Goal: Find contact information: Find contact information

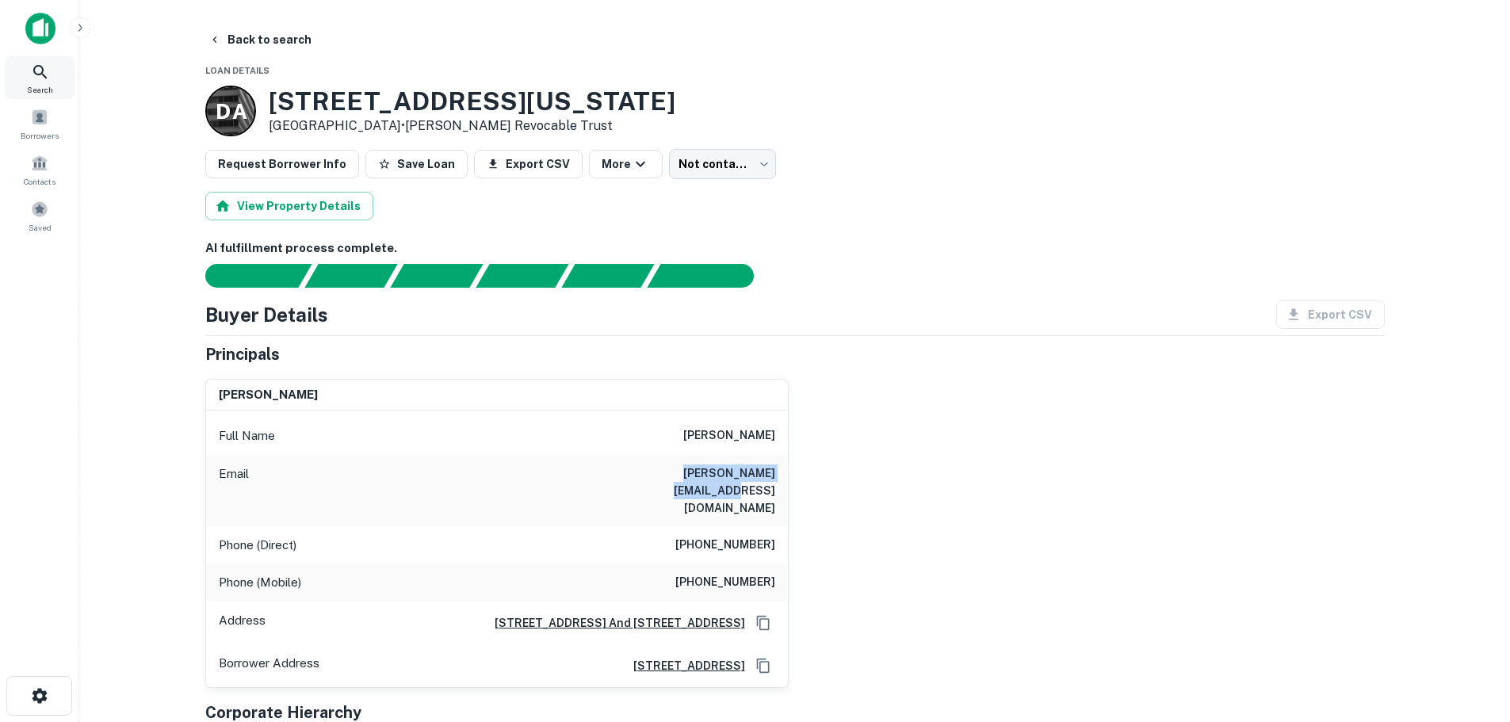
click at [36, 67] on icon at bounding box center [39, 71] width 13 height 13
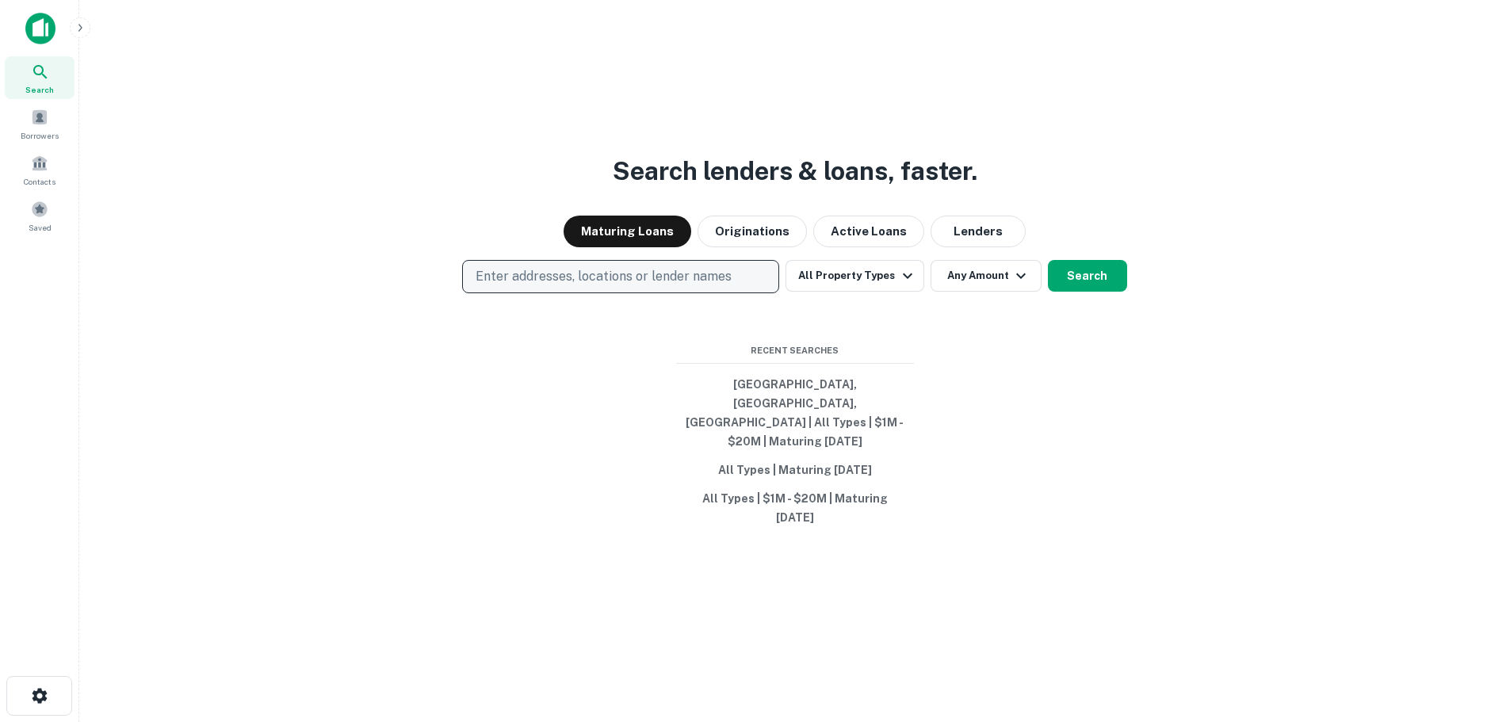
click at [570, 286] on p "Enter addresses, locations or lender names" at bounding box center [604, 276] width 256 height 19
type input "**********"
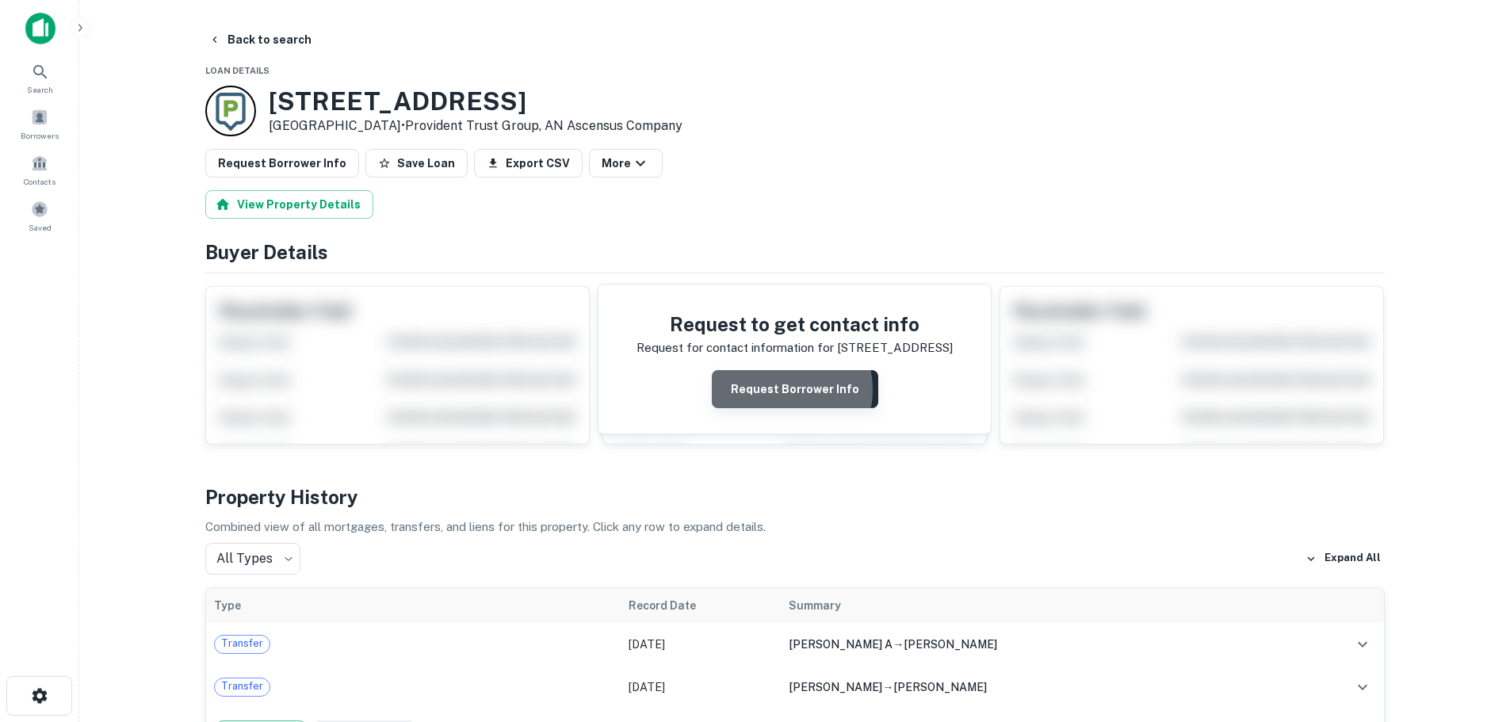
click at [776, 390] on button "Request Borrower Info" at bounding box center [795, 389] width 166 height 38
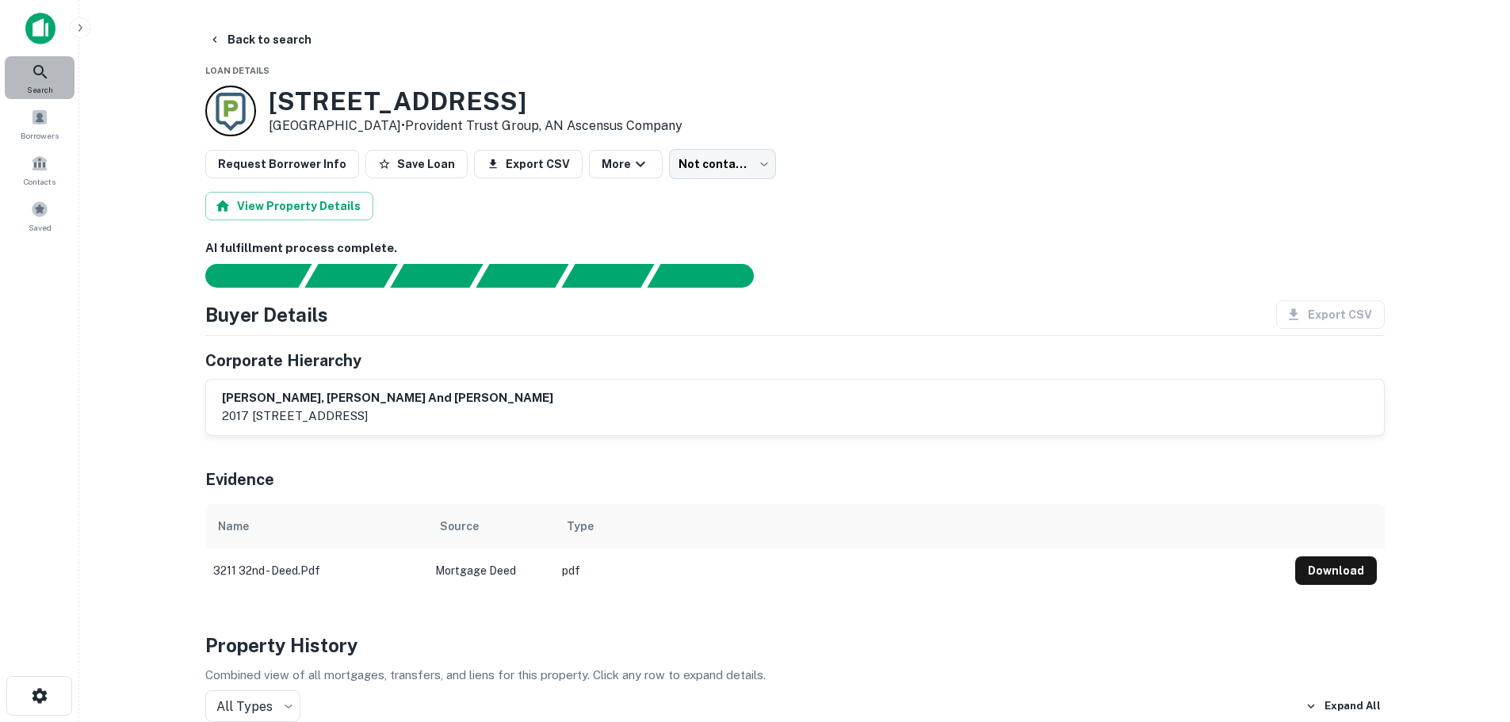
click at [59, 74] on div "Search" at bounding box center [40, 77] width 70 height 43
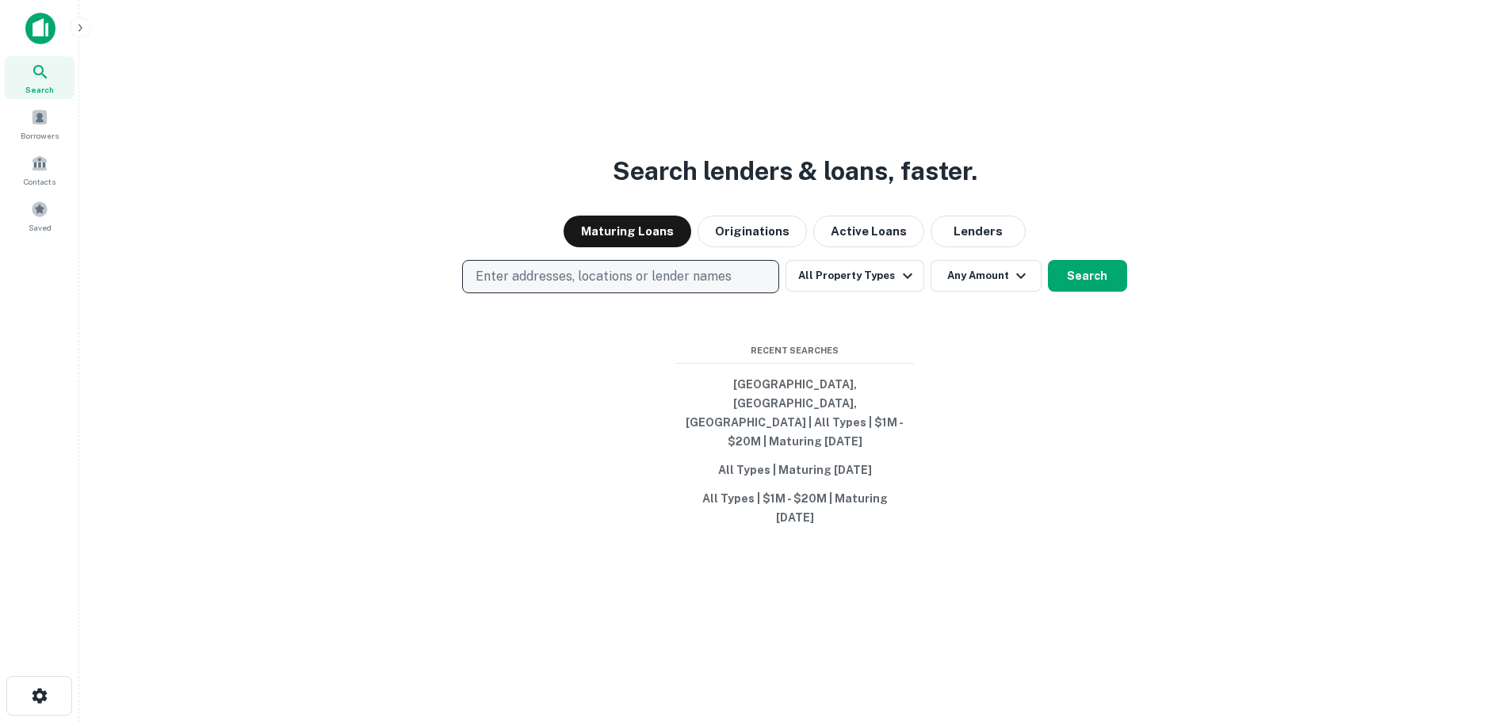
click at [543, 286] on p "Enter addresses, locations or lender names" at bounding box center [604, 276] width 256 height 19
drag, startPoint x: 543, startPoint y: 302, endPoint x: 494, endPoint y: 372, distance: 85.3
click at [494, 372] on input "text" at bounding box center [623, 351] width 315 height 44
paste input "**********"
type input "**********"
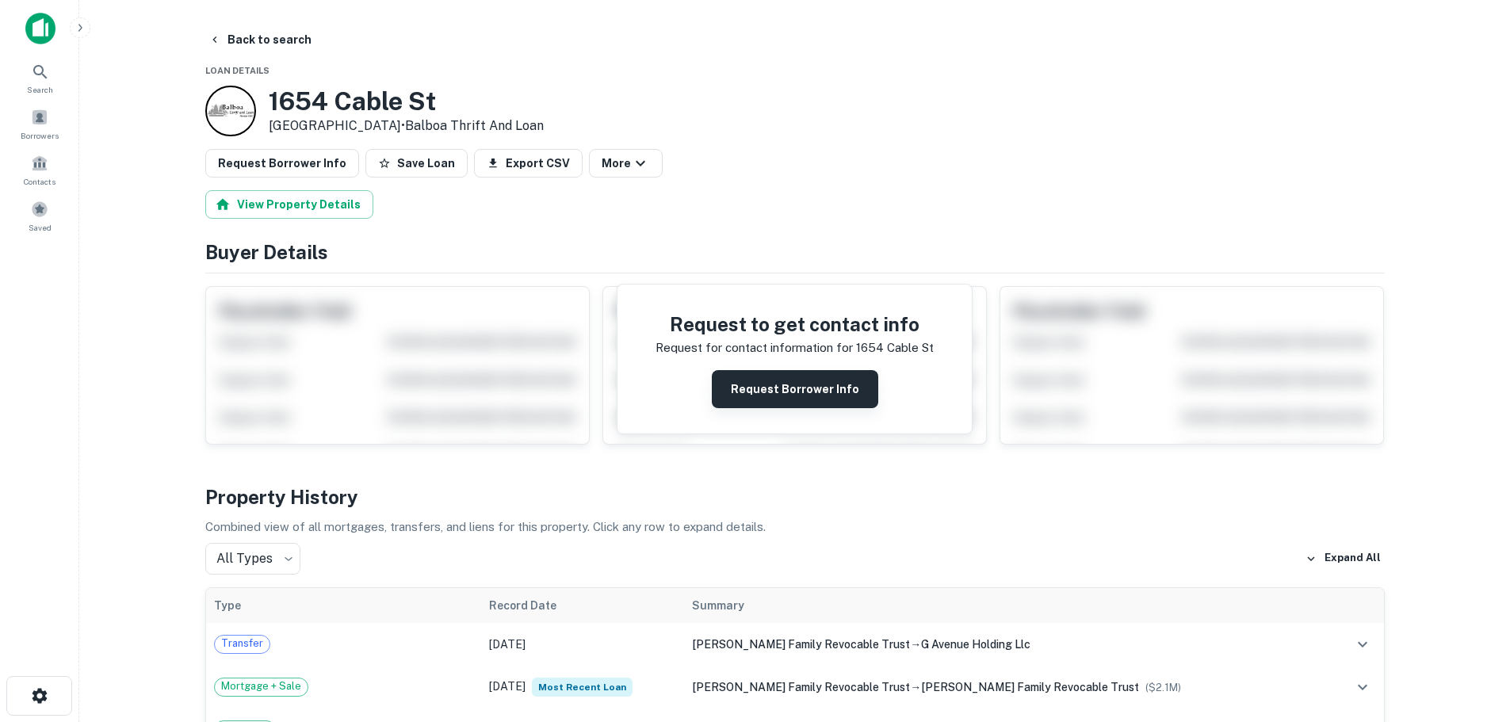
click at [803, 392] on button "Request Borrower Info" at bounding box center [795, 389] width 166 height 38
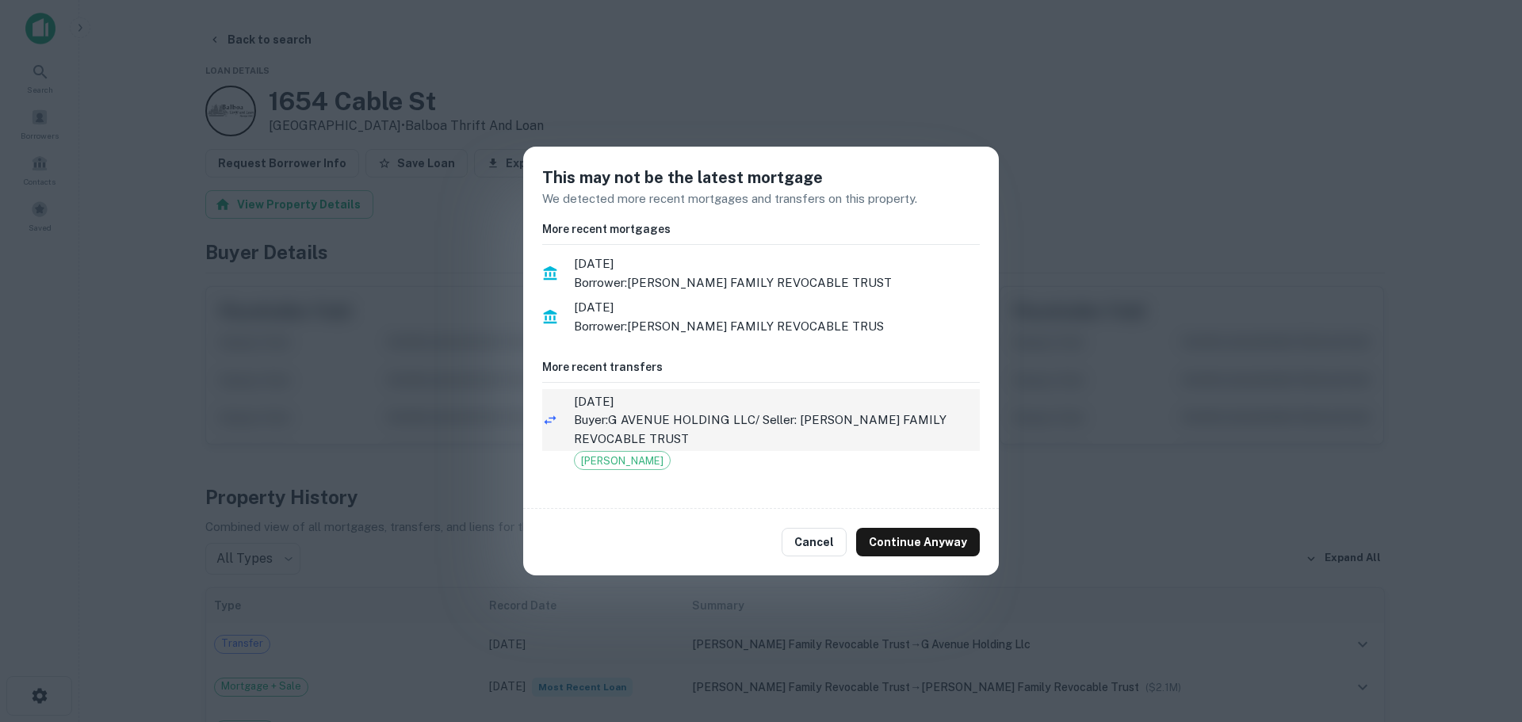
click at [735, 430] on p "Buyer: G AVENUE HOLDING LLC / Seller: CAMPBELL FAMILY REVOCABLE TRUST" at bounding box center [777, 429] width 406 height 37
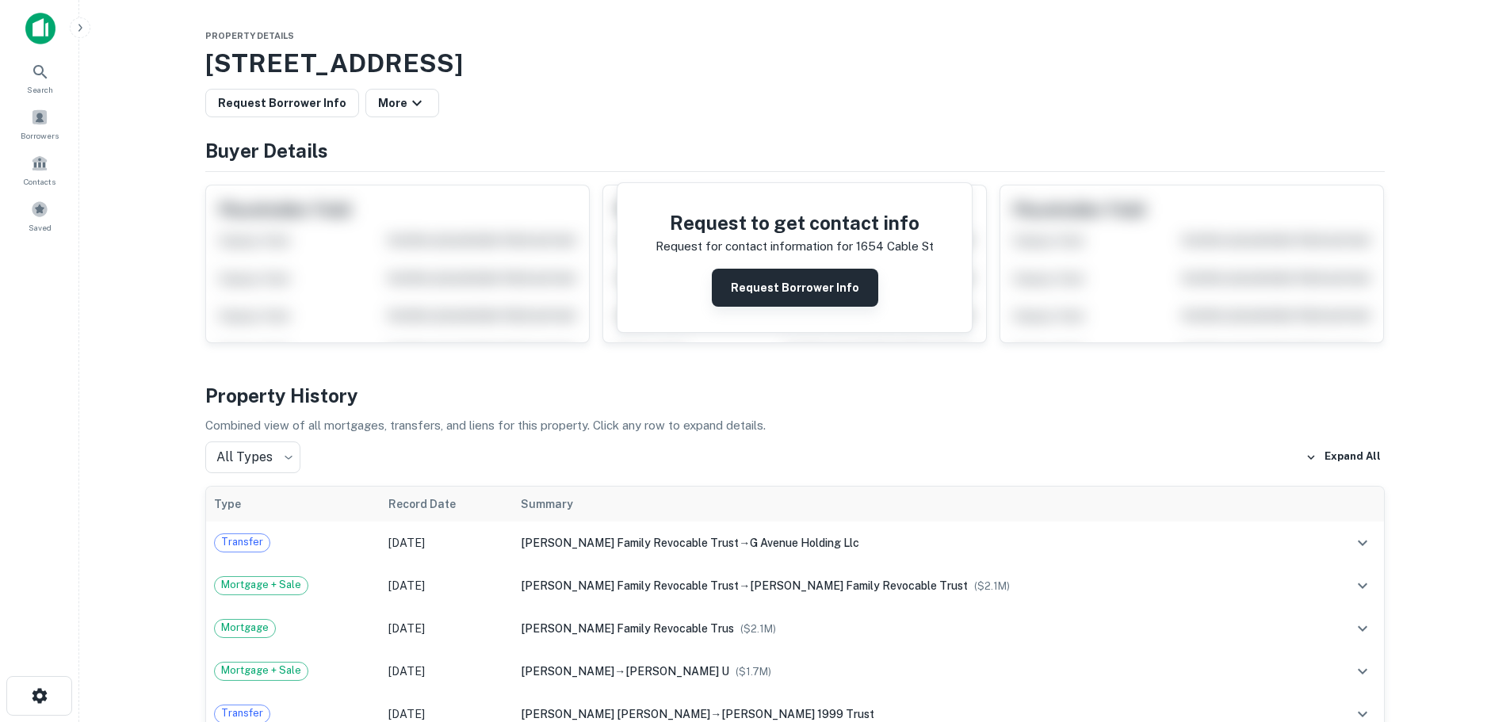
click at [750, 287] on button "Request Borrower Info" at bounding box center [795, 288] width 166 height 38
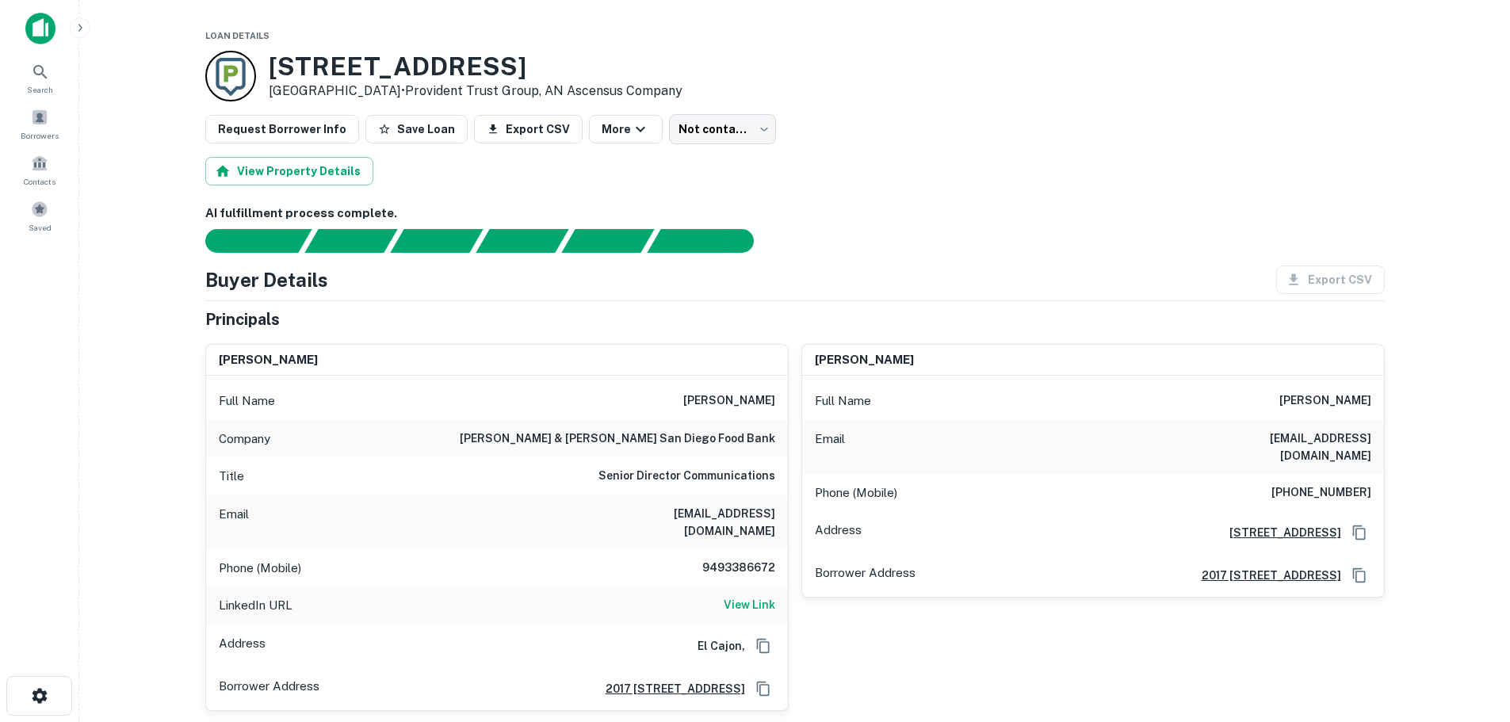
scroll to position [79, 0]
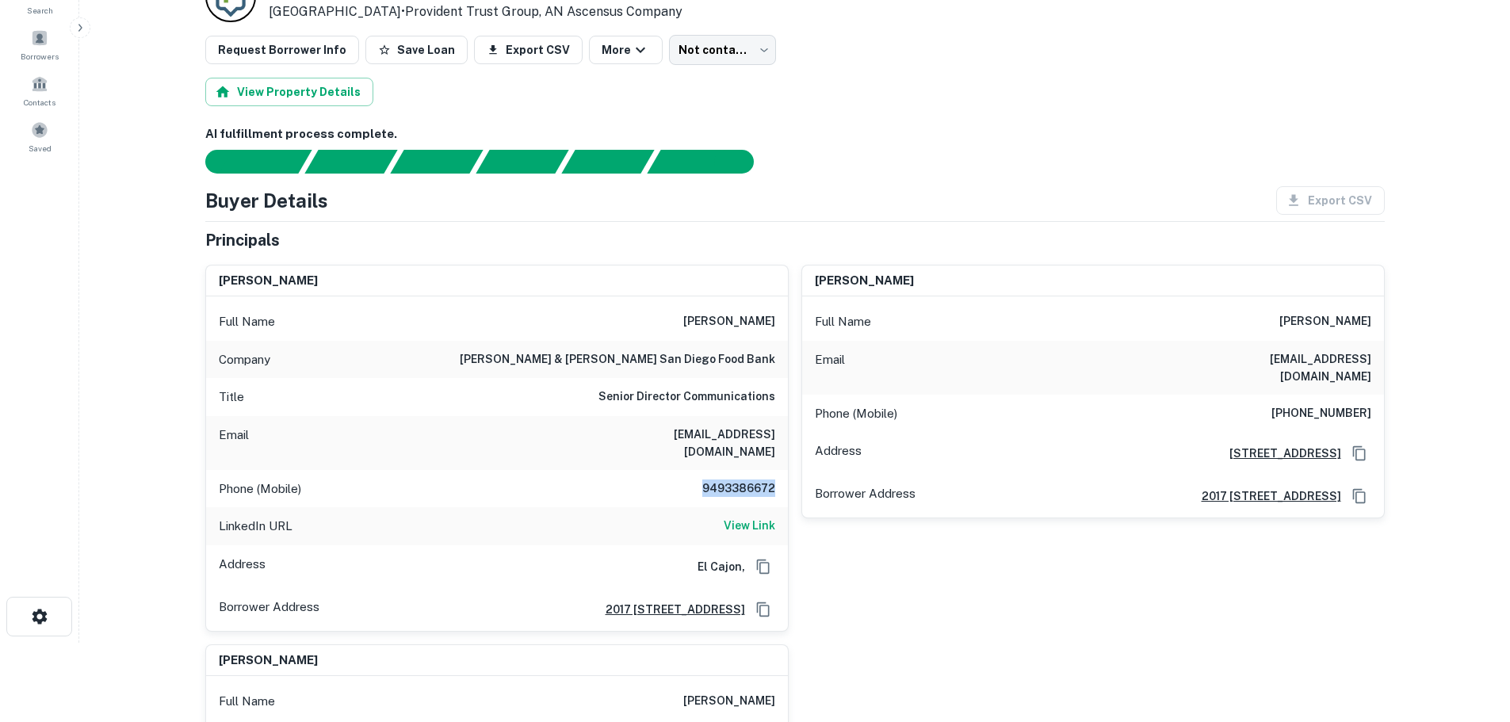
drag, startPoint x: 706, startPoint y: 469, endPoint x: 778, endPoint y: 465, distance: 71.4
click at [778, 470] on div "Phone (Mobile) 9493386672" at bounding box center [497, 489] width 582 height 38
copy h6 "9493386672"
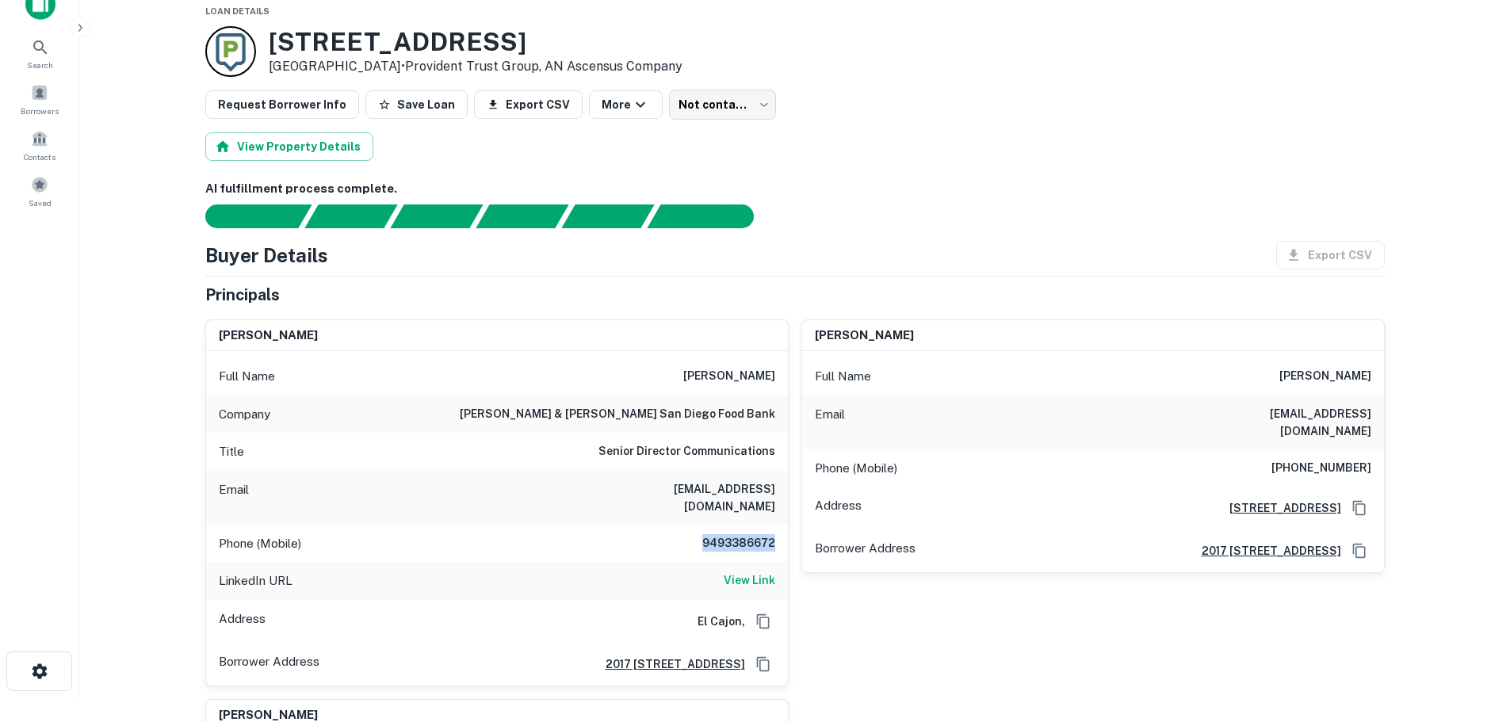
scroll to position [0, 0]
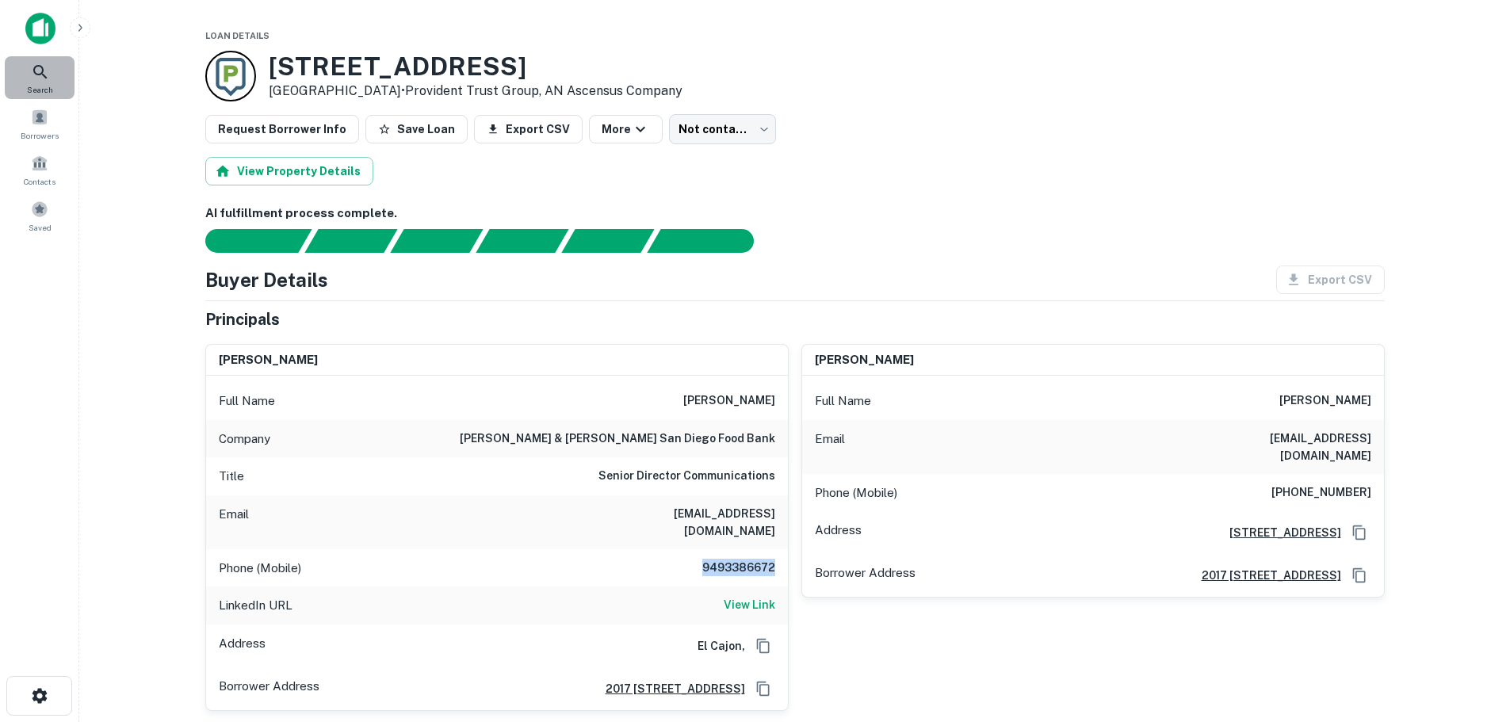
click at [40, 65] on icon at bounding box center [40, 72] width 19 height 19
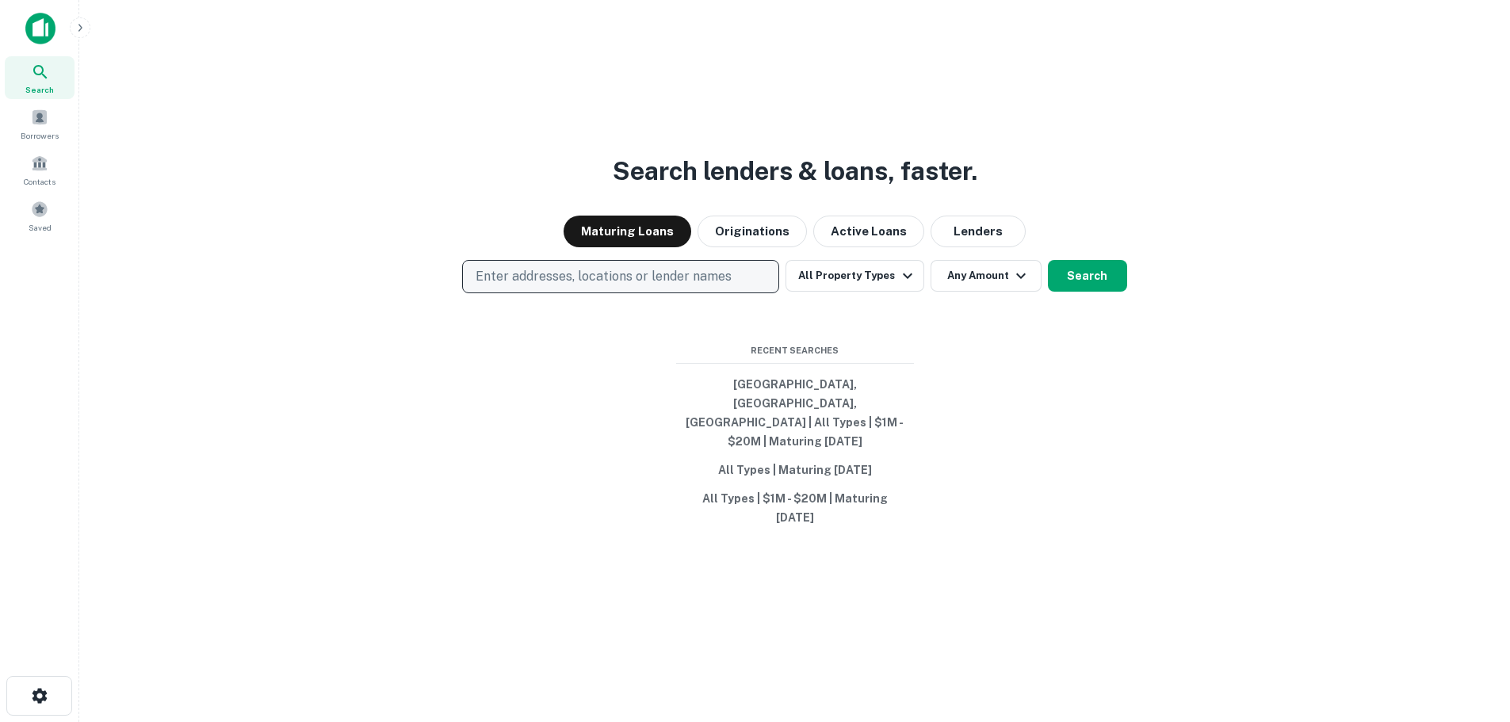
click at [584, 286] on p "Enter addresses, locations or lender names" at bounding box center [604, 276] width 256 height 19
type input "**********"
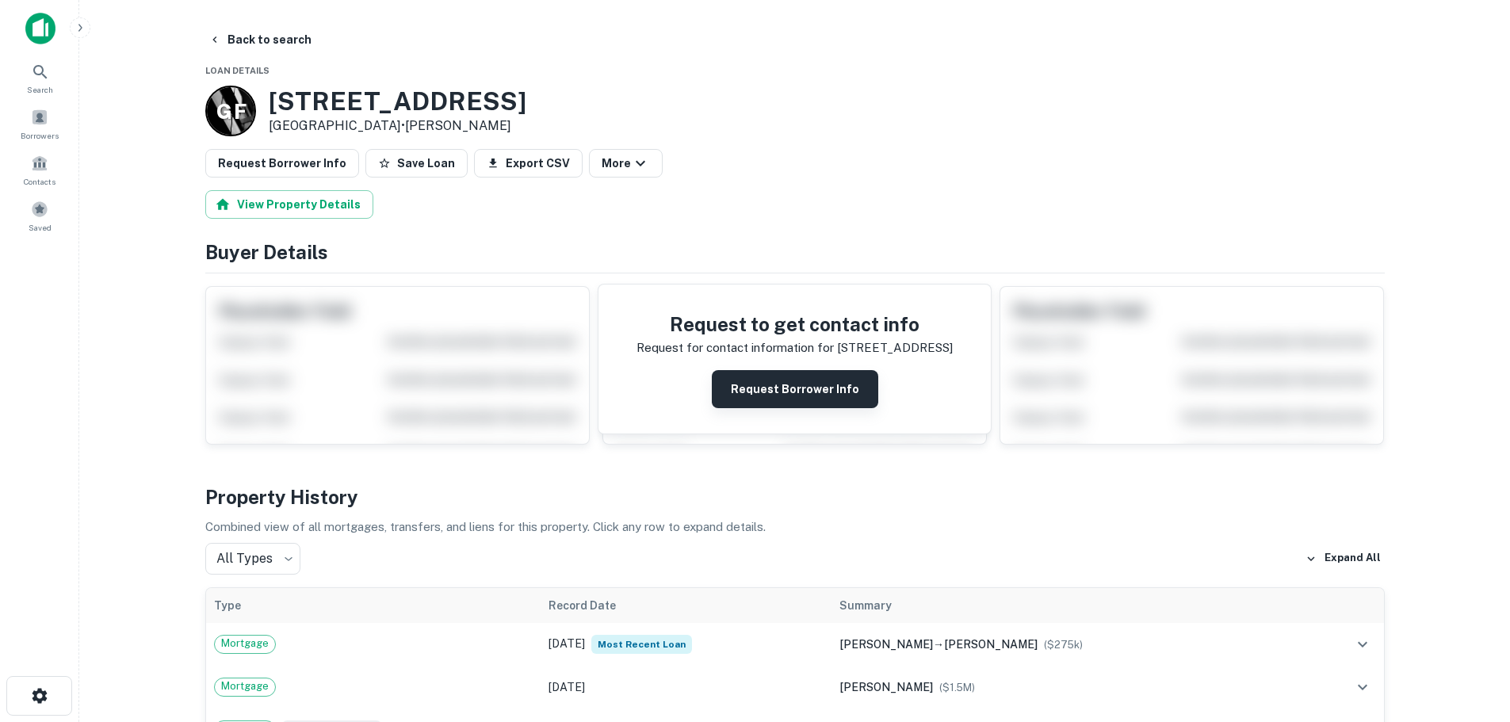
click at [785, 381] on button "Request Borrower Info" at bounding box center [795, 389] width 166 height 38
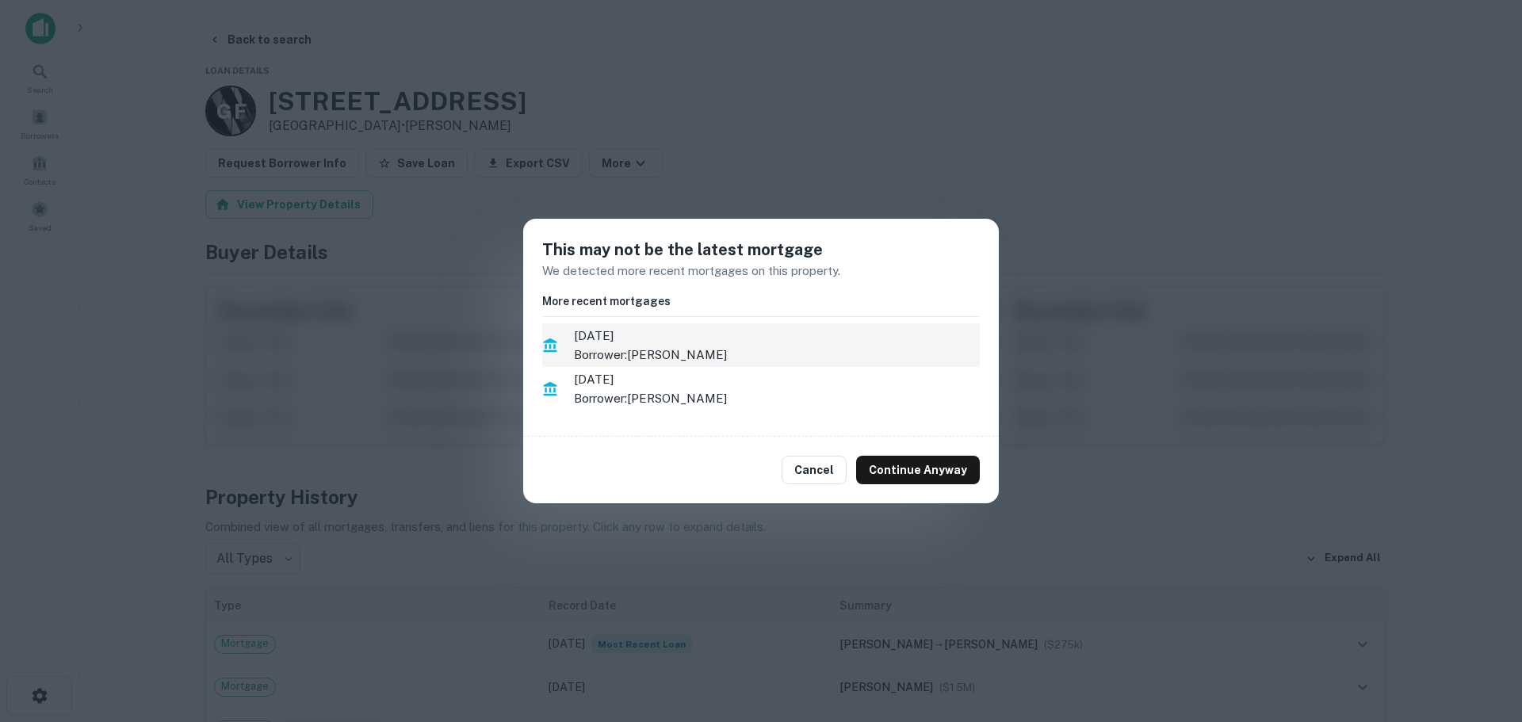
click at [714, 364] on p "Borrower: HERNANDEZ SANTIAGO" at bounding box center [777, 355] width 406 height 19
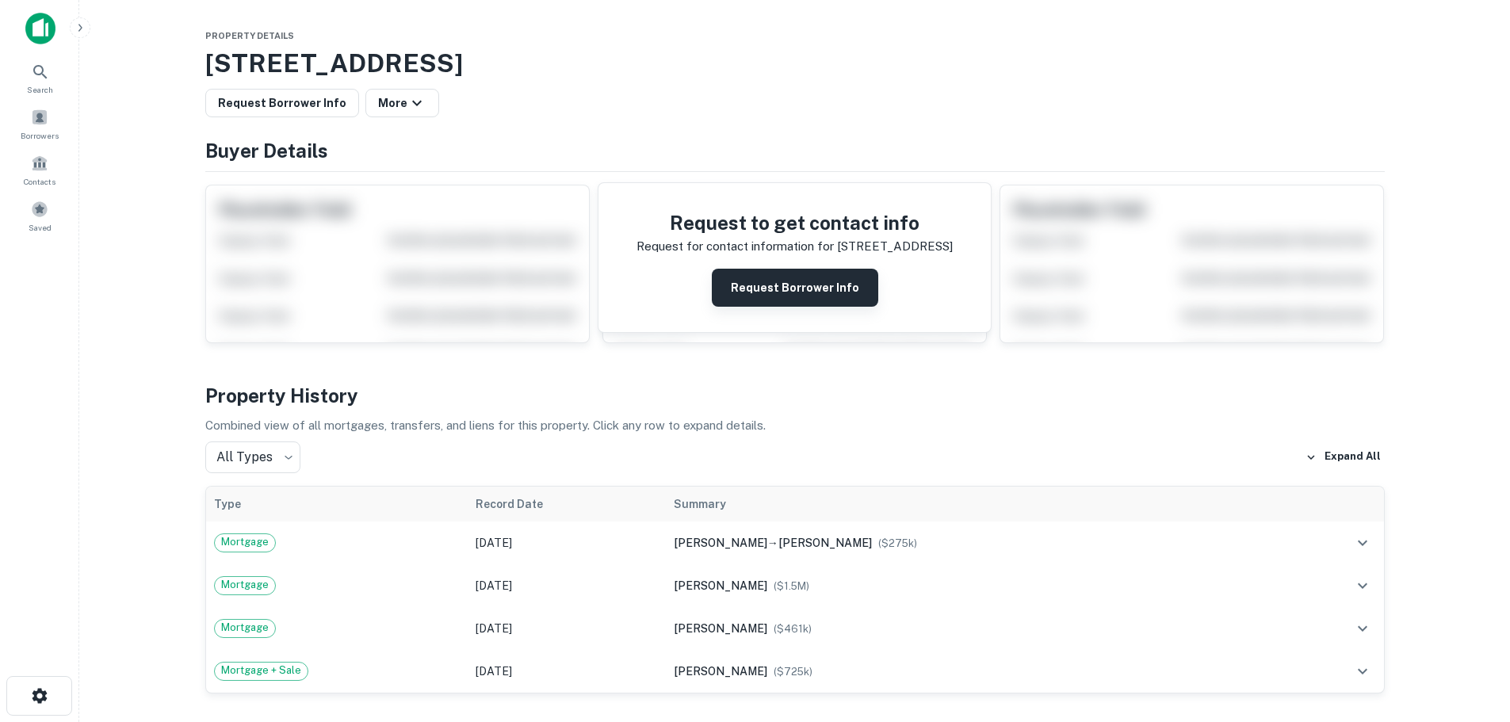
click at [796, 294] on button "Request Borrower Info" at bounding box center [795, 288] width 166 height 38
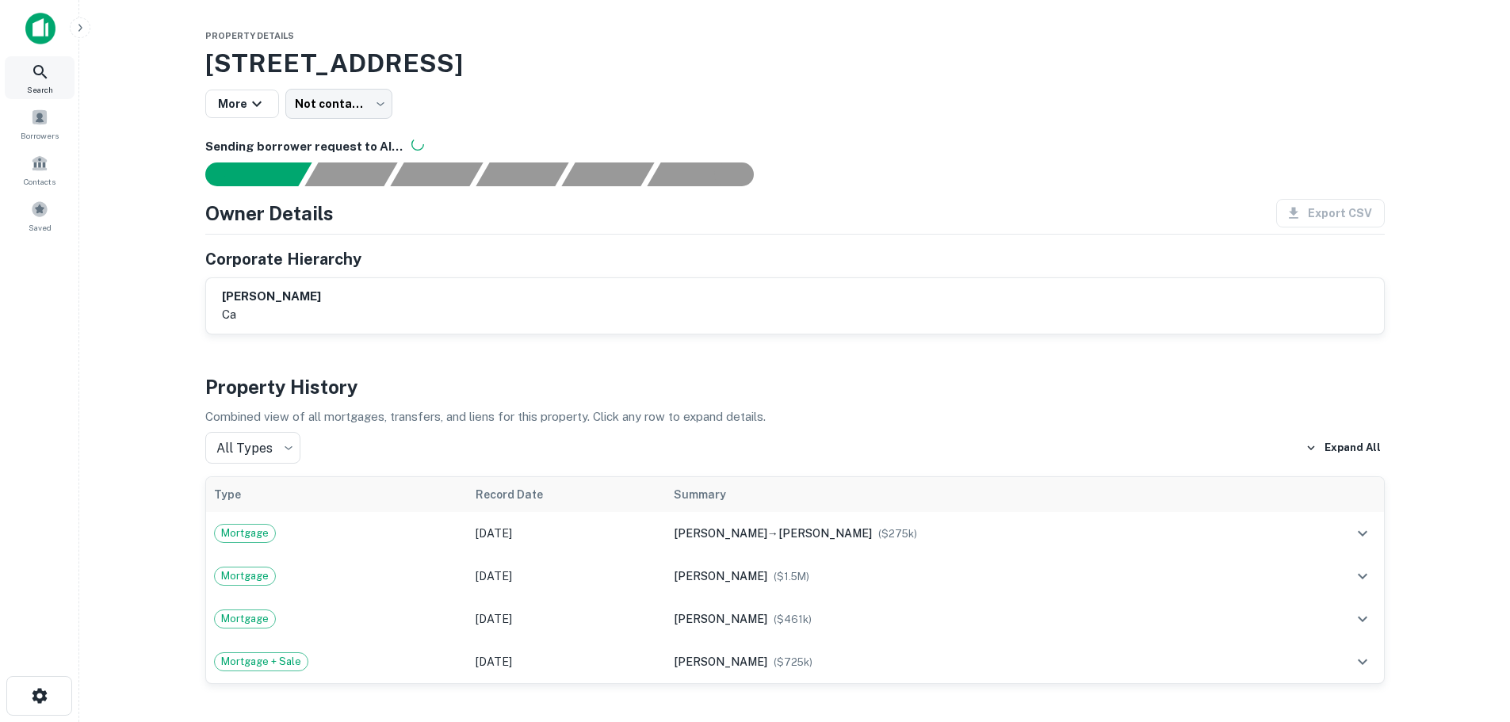
click at [50, 74] on div "Search" at bounding box center [40, 77] width 70 height 43
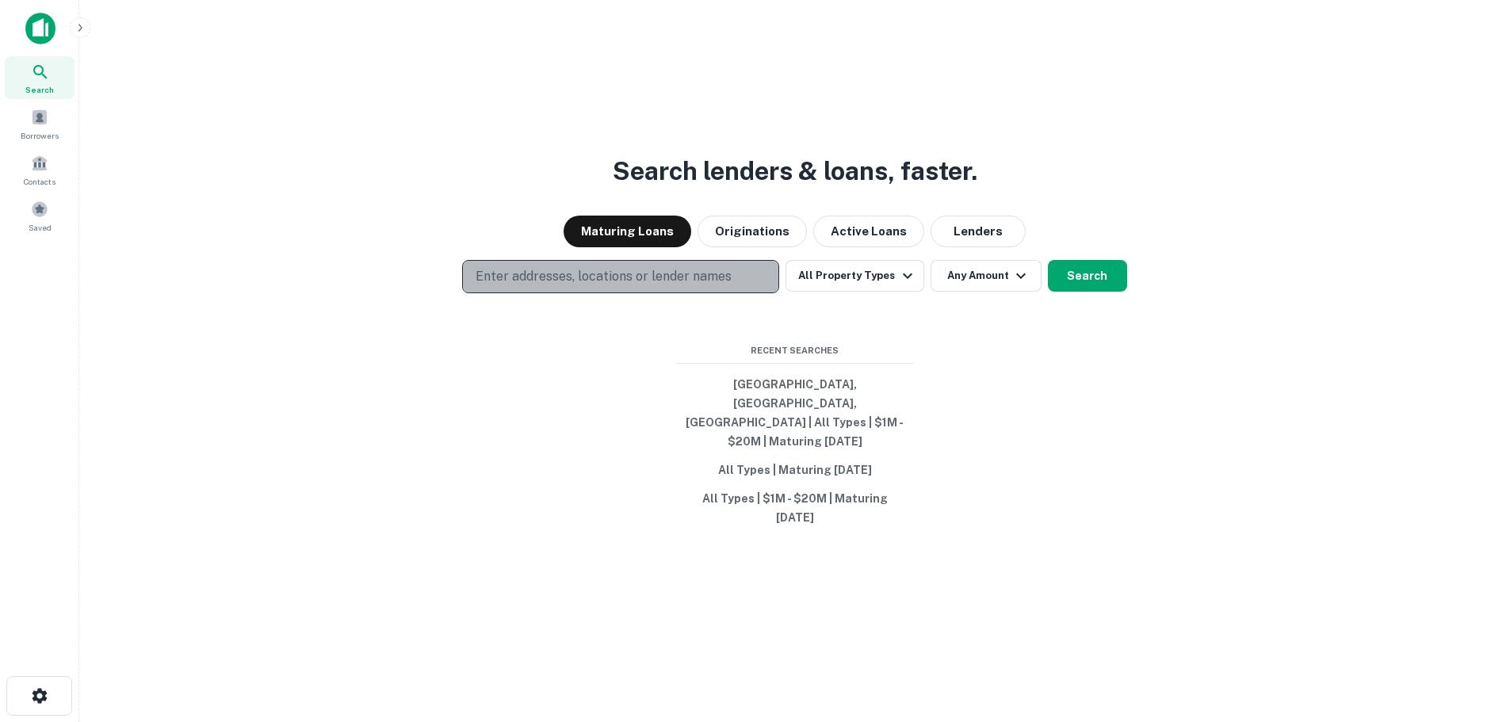
click at [570, 293] on button "Enter addresses, locations or lender names" at bounding box center [620, 276] width 317 height 33
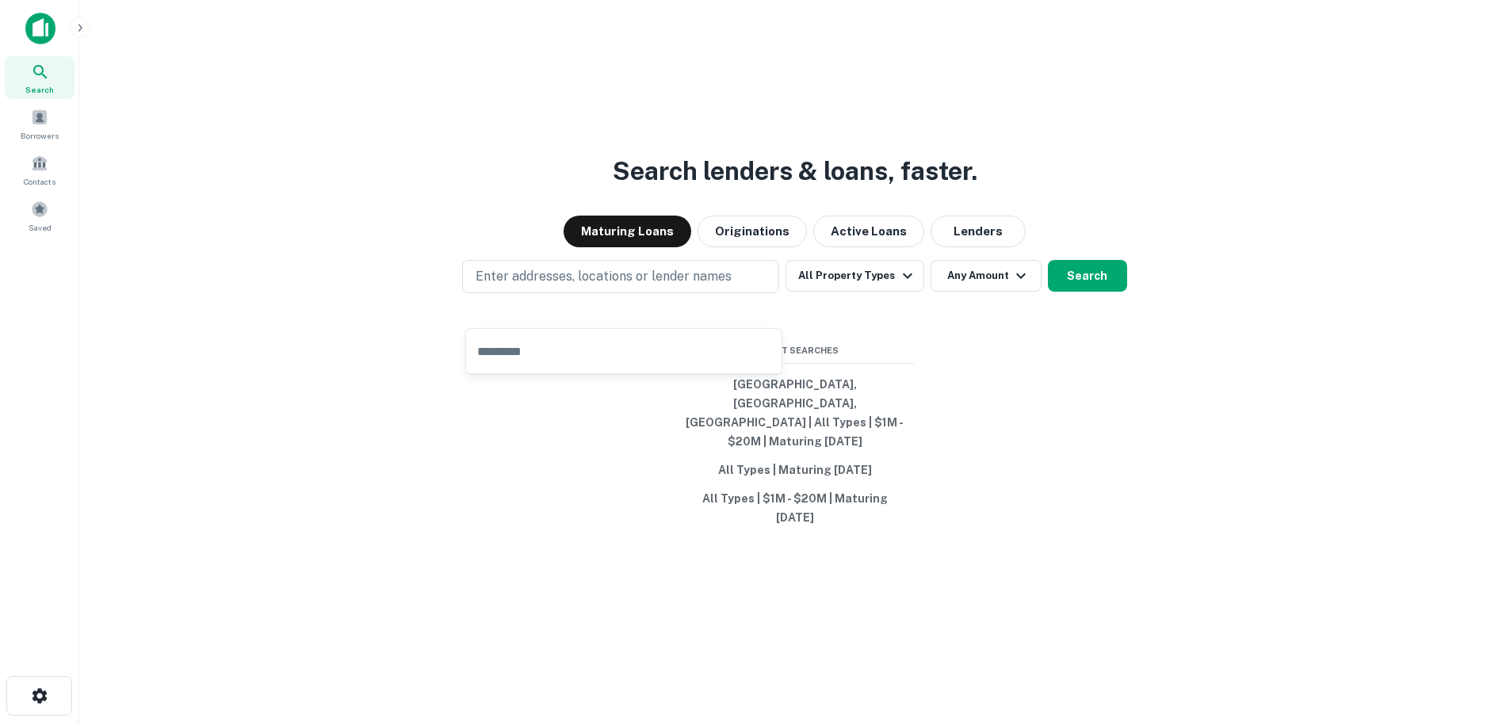
type input "**********"
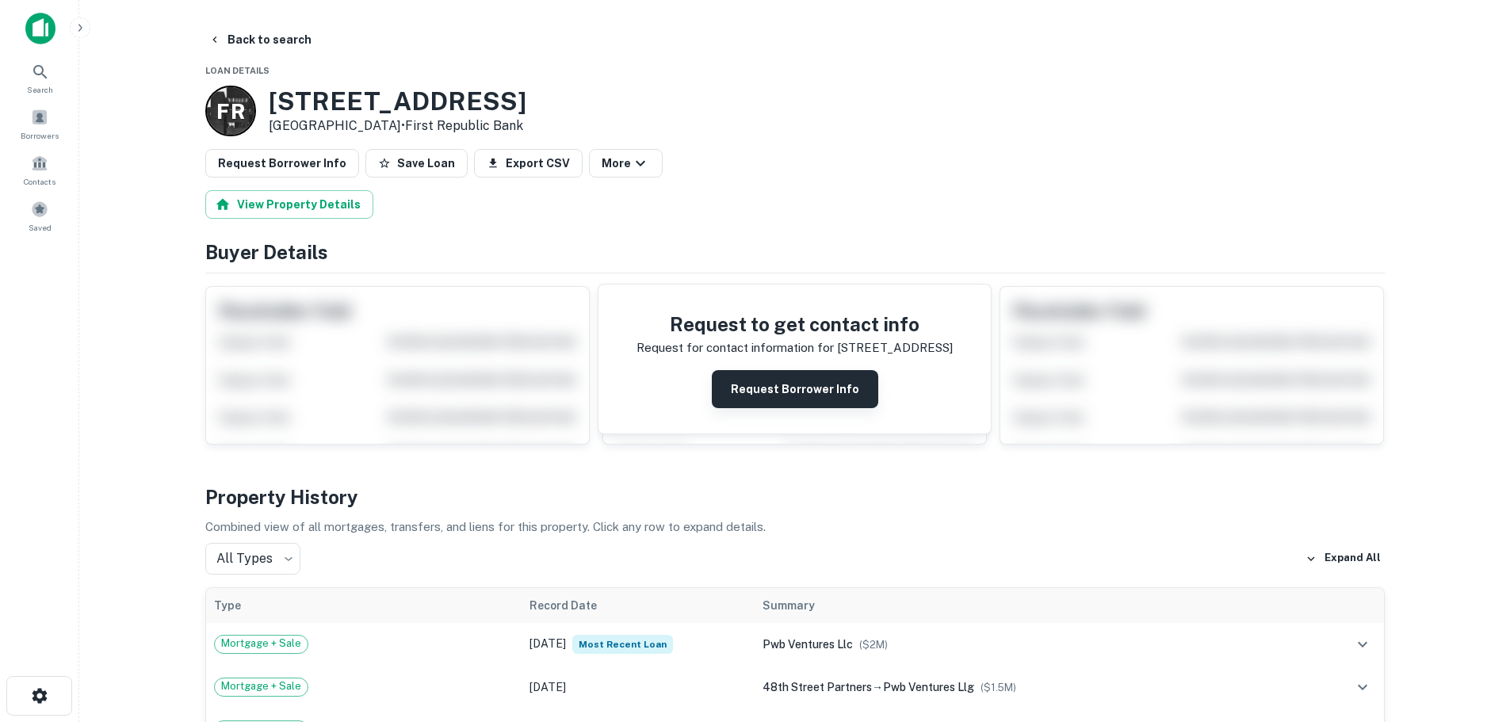
click at [801, 390] on button "Request Borrower Info" at bounding box center [795, 389] width 166 height 38
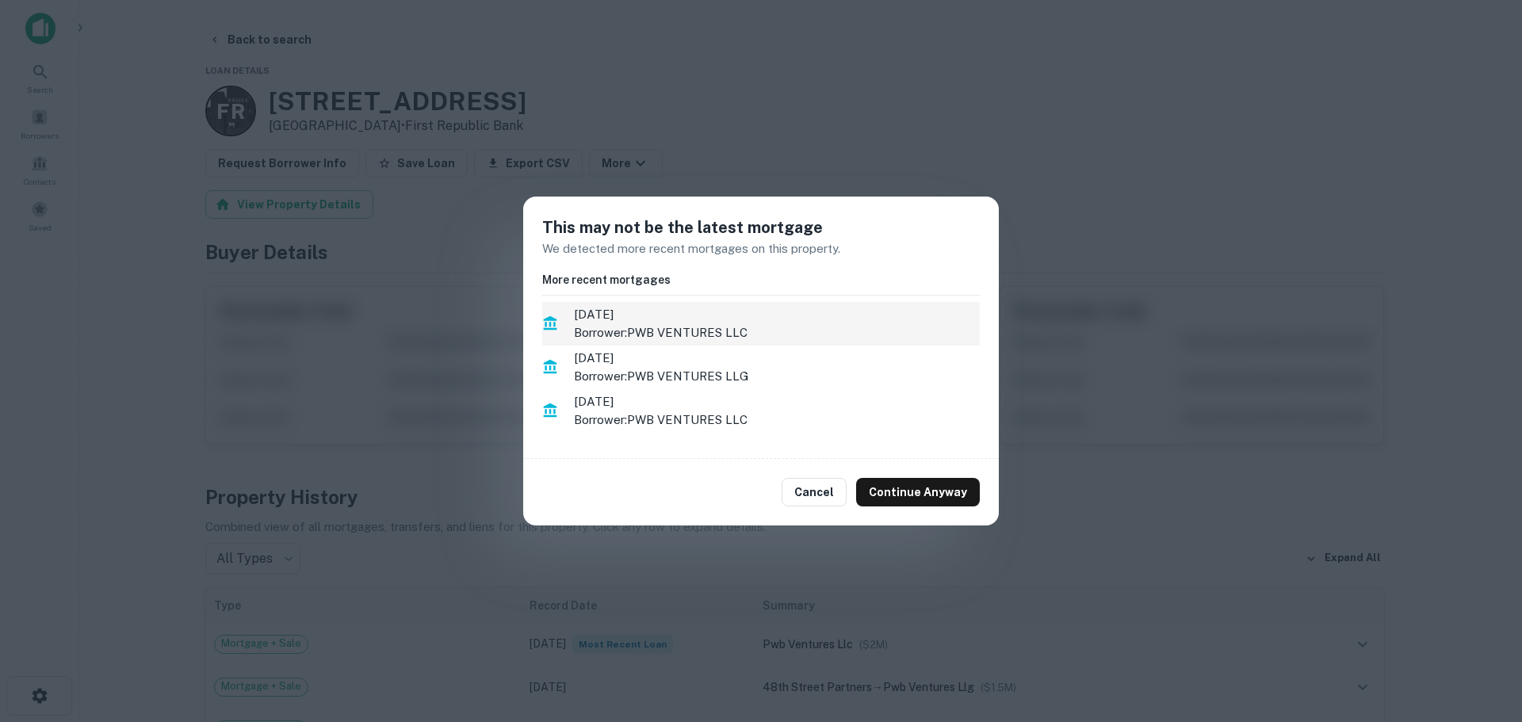
click at [662, 308] on span "12/1/2021" at bounding box center [777, 314] width 406 height 19
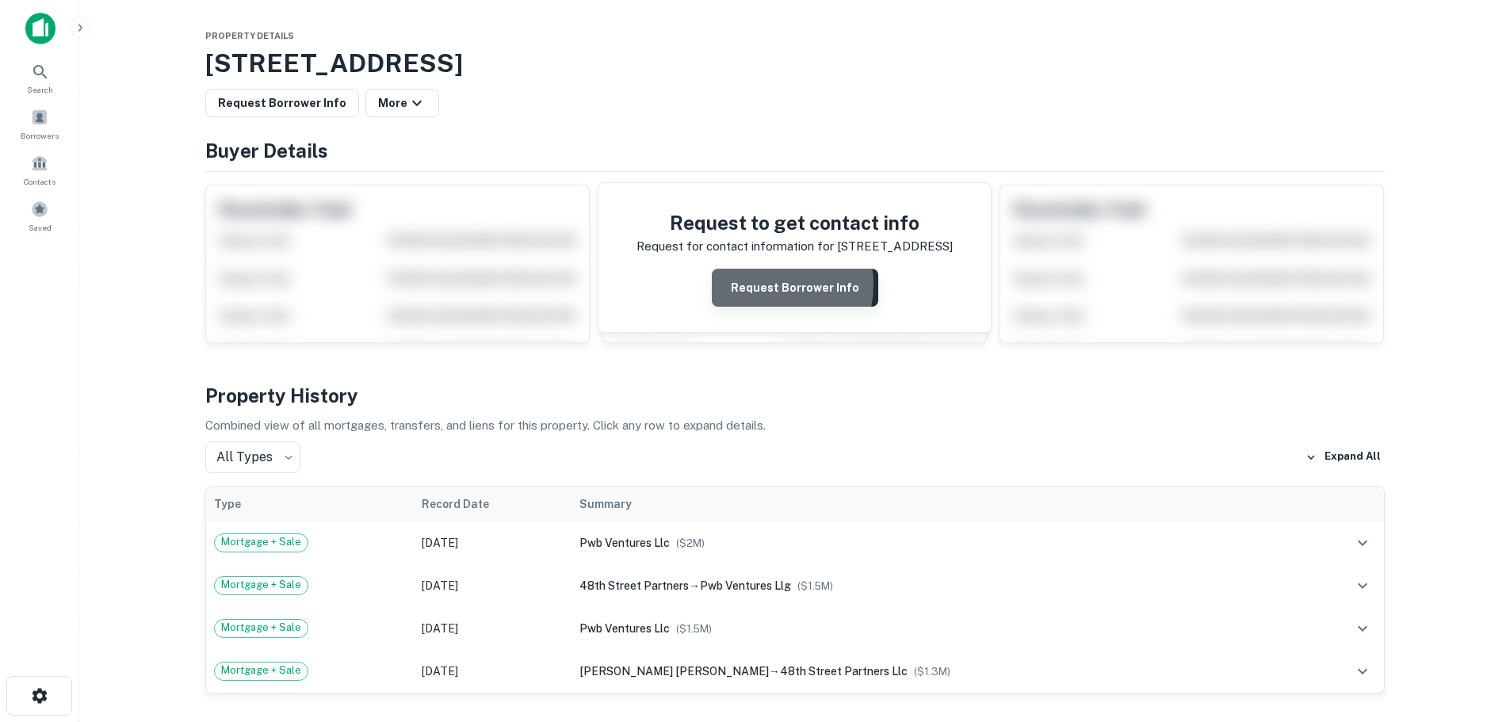
click at [766, 285] on button "Request Borrower Info" at bounding box center [795, 288] width 166 height 38
